Goal: Task Accomplishment & Management: Use online tool/utility

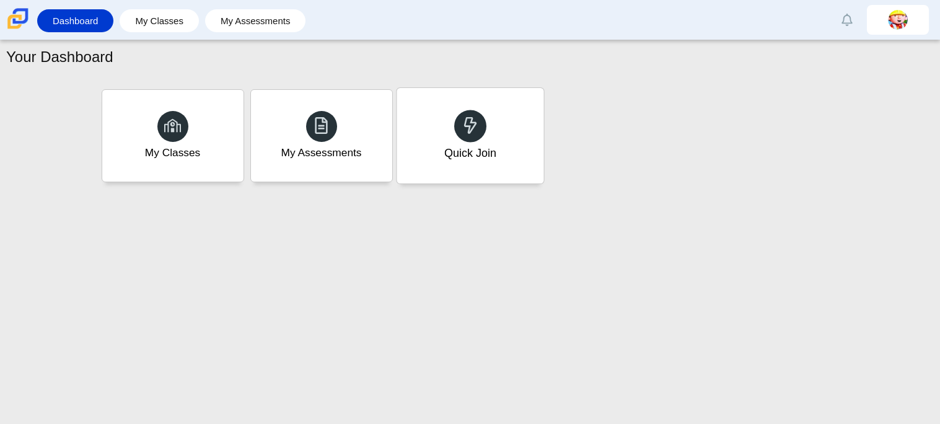
click at [472, 141] on div at bounding box center [470, 126] width 32 height 32
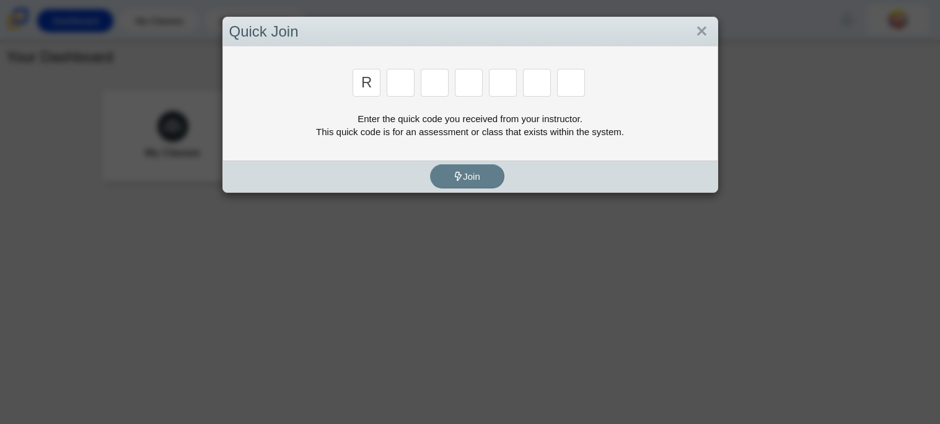
type input "r"
type input "8"
type input "e"
type input "x"
type input "2"
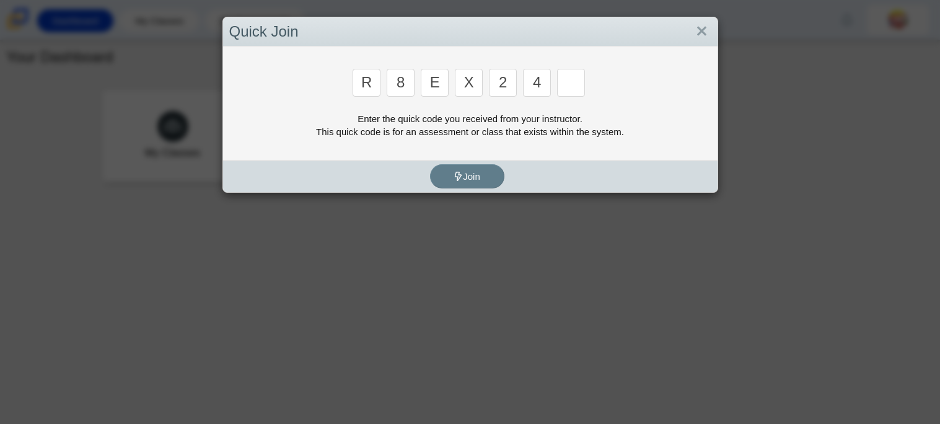
type input "4"
type input "e"
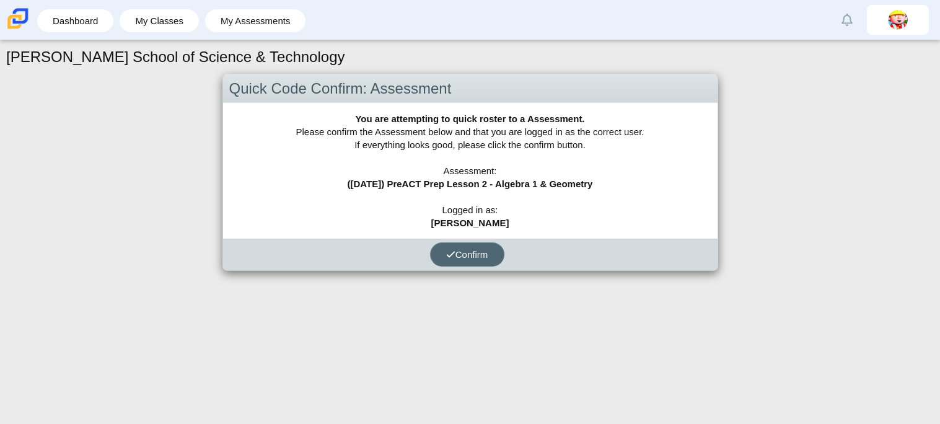
click at [457, 260] on button "Confirm" at bounding box center [467, 254] width 74 height 24
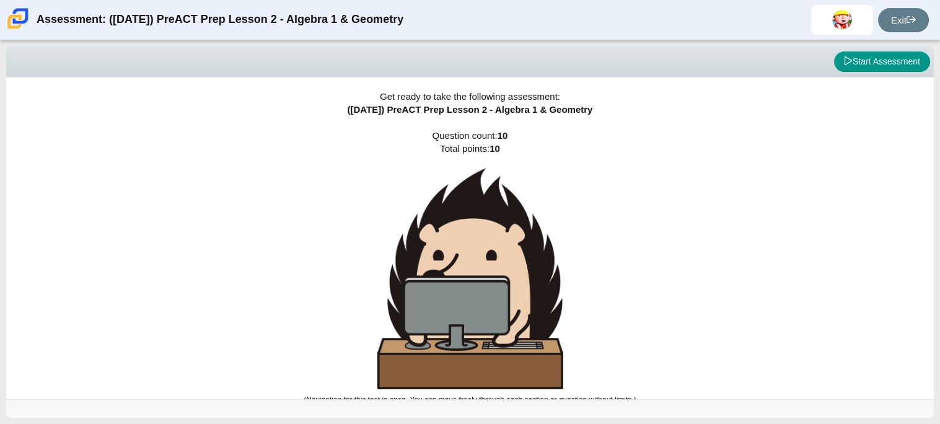
scroll to position [7, 0]
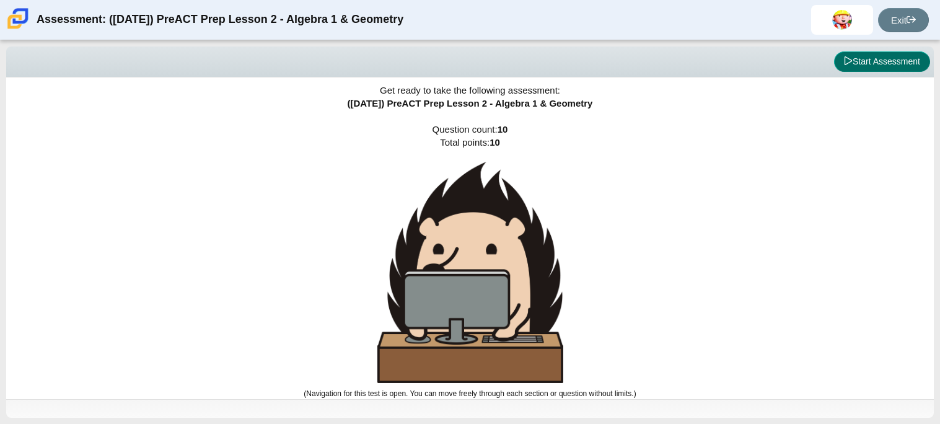
click at [903, 65] on button "Start Assessment" at bounding box center [882, 61] width 96 height 21
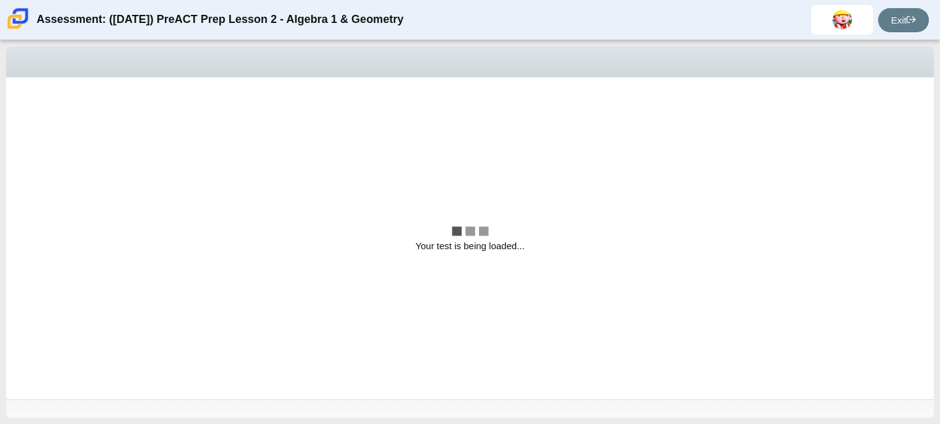
scroll to position [0, 0]
select select "bbf5d072-3e0b-44c4-9a12-6e7c9033f65b"
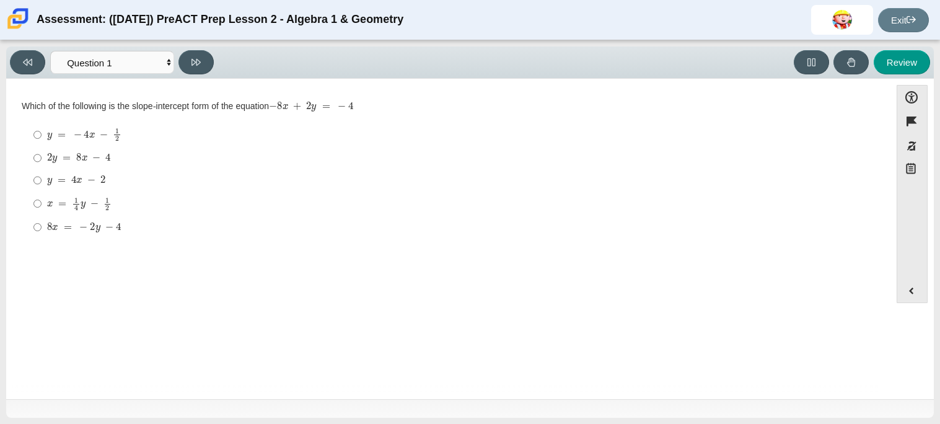
click at [163, 132] on div "y = − 4 x − 1 2" at bounding box center [458, 135] width 822 height 14
click at [42, 132] on input "y = − 4 x − 1 2 y = − 4 x − 1 2" at bounding box center [37, 135] width 8 height 24
radio input "true"
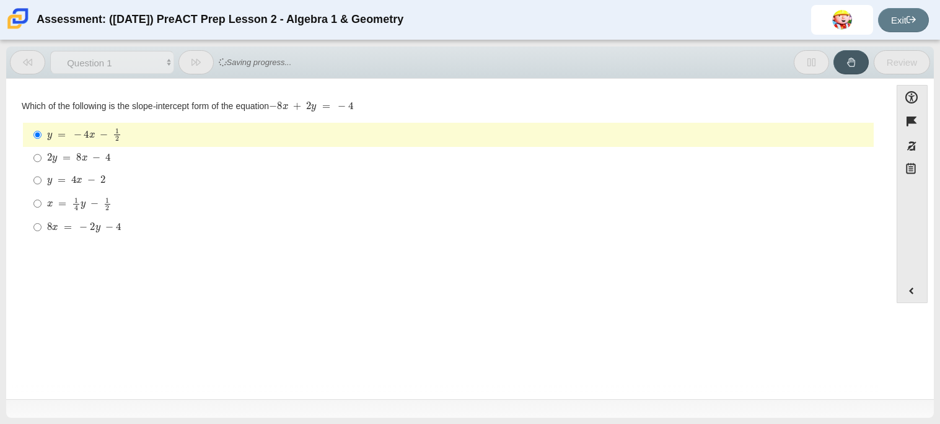
click at [163, 132] on div "y = − 4 x − 1 2" at bounding box center [458, 135] width 822 height 14
click at [42, 132] on input "y = − 4 x − 1 2 y = − 4 x − 1 2" at bounding box center [37, 135] width 8 height 24
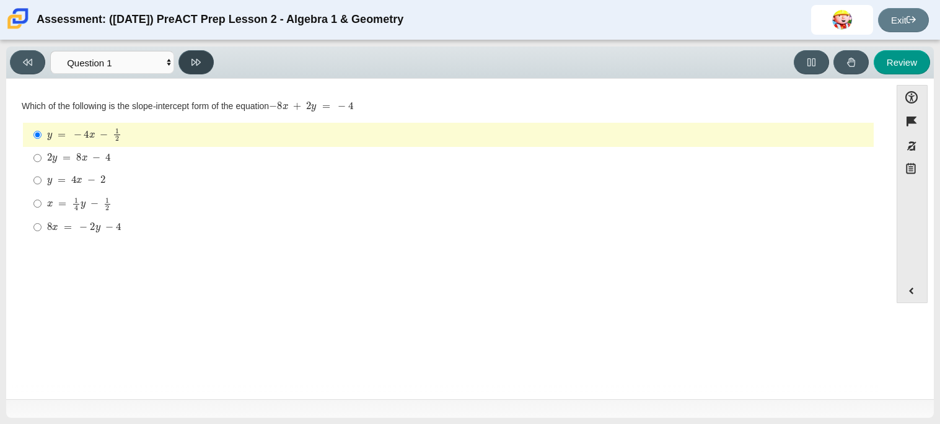
click at [190, 69] on button at bounding box center [195, 62] width 35 height 24
select select "ed62e223-81bd-4cbf-ab48-ab975844bd1f"
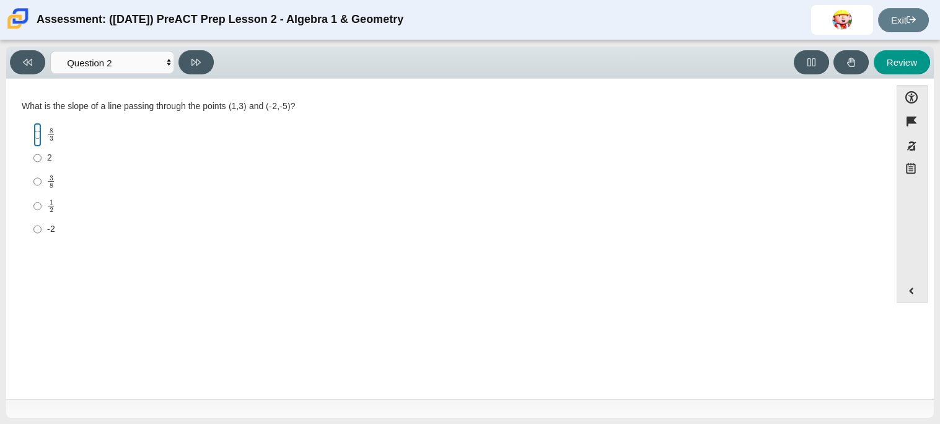
click at [38, 134] on input "8 3 8 thirds" at bounding box center [37, 135] width 8 height 24
radio input "true"
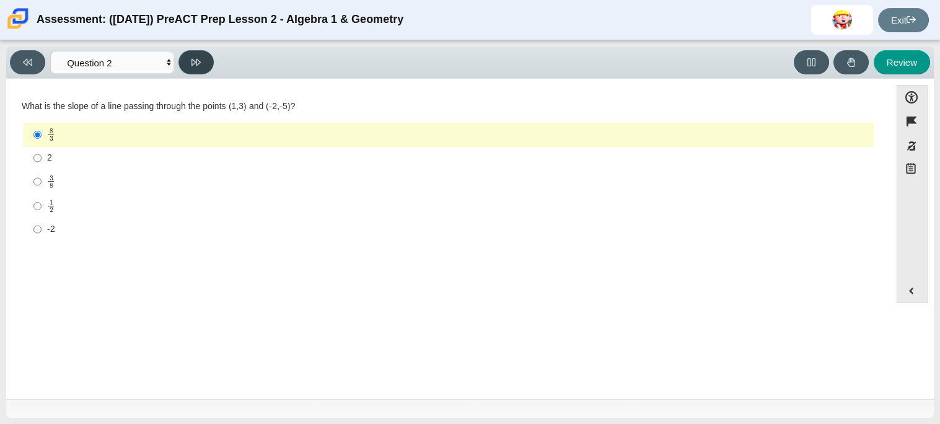
click at [196, 67] on button at bounding box center [195, 62] width 35 height 24
select select "97f4f5fa-a52e-4fed-af51-565bfcdf47cb"
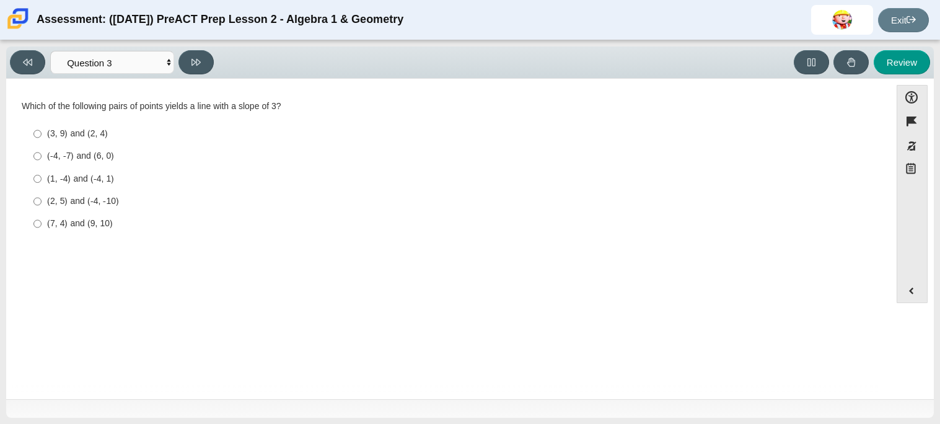
click at [29, 232] on label "(7, 4) and (9, 10) (7, 4) and (9, 10)" at bounding box center [449, 224] width 849 height 22
click at [33, 232] on input "(7, 4) and (9, 10) (7, 4) and (9, 10)" at bounding box center [37, 224] width 8 height 22
radio input "true"
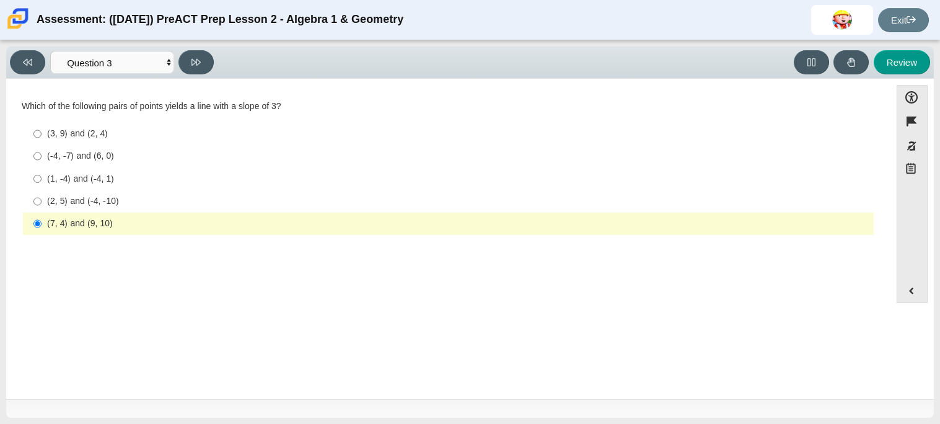
click at [29, 232] on label "(7, 4) and (9, 10) (7, 4) and (9, 10)" at bounding box center [449, 224] width 849 height 22
click at [33, 232] on input "(7, 4) and (9, 10) (7, 4) and (9, 10)" at bounding box center [37, 224] width 8 height 22
click at [199, 68] on button at bounding box center [195, 62] width 35 height 24
select select "89427bb7-e313-4f00-988f-8b8255897029"
